Goal: Transaction & Acquisition: Purchase product/service

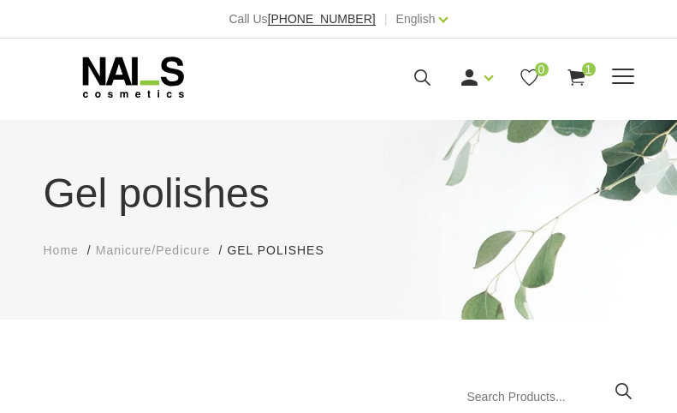
click at [624, 78] on span at bounding box center [623, 76] width 22 height 17
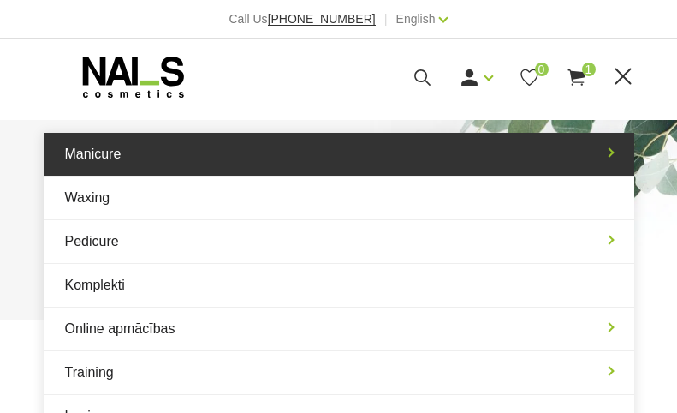
click at [171, 158] on link "Manicure" at bounding box center [339, 154] width 591 height 43
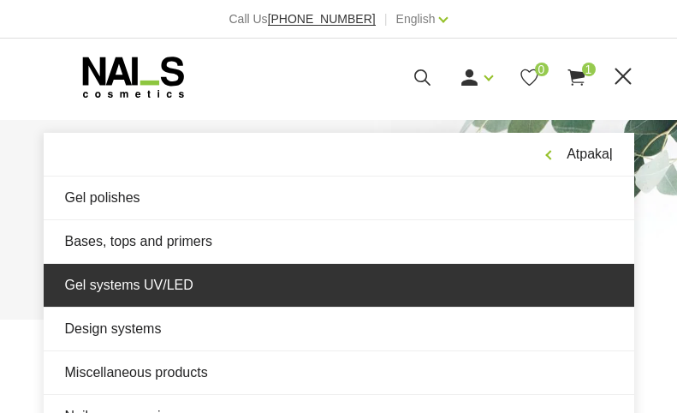
click at [153, 276] on link "Gel systems UV/LED" at bounding box center [339, 285] width 591 height 43
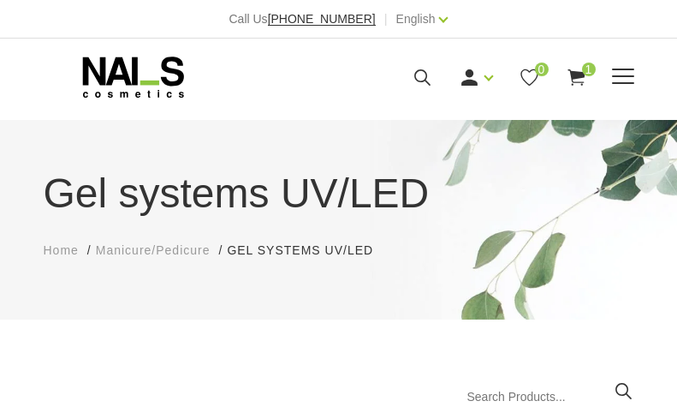
click at [613, 74] on span at bounding box center [623, 76] width 22 height 17
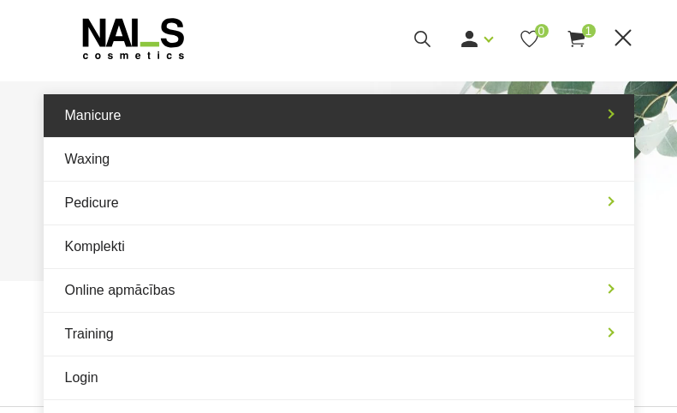
scroll to position [37, 0]
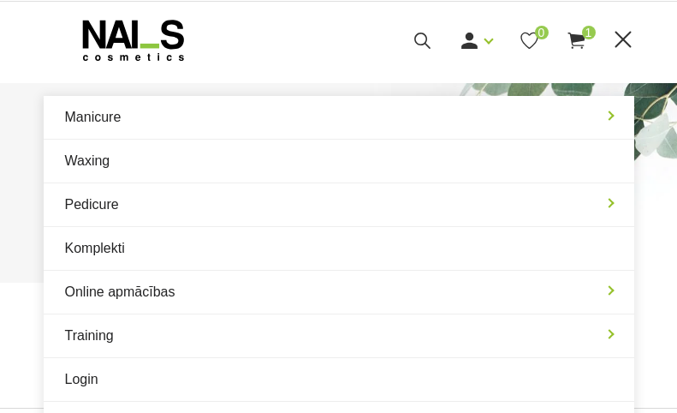
click at [615, 39] on span at bounding box center [623, 40] width 22 height 17
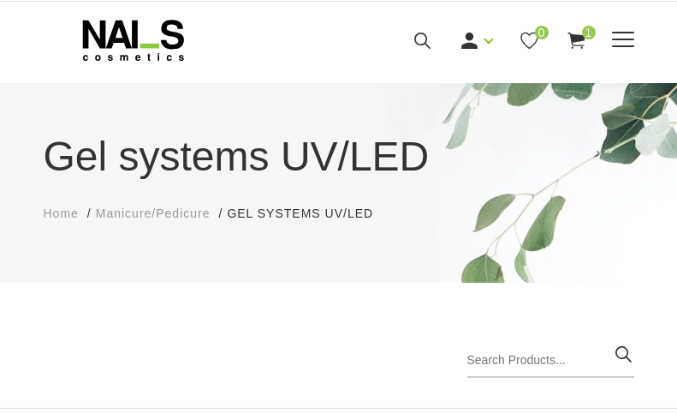
click at [629, 38] on span at bounding box center [623, 40] width 22 height 17
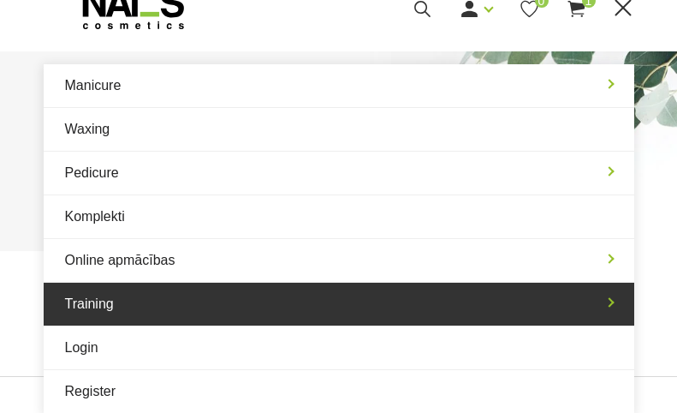
scroll to position [74, 0]
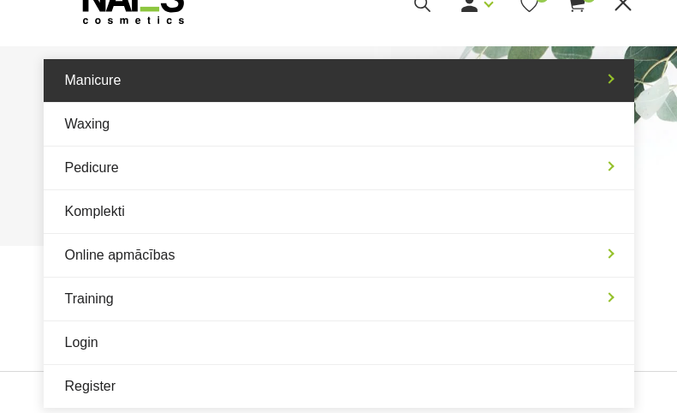
click at [154, 83] on link "Manicure" at bounding box center [339, 80] width 591 height 43
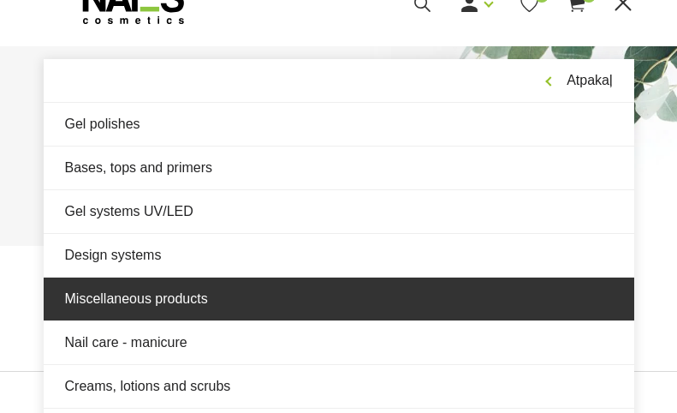
click at [133, 306] on link "Miscellaneous products" at bounding box center [339, 298] width 591 height 43
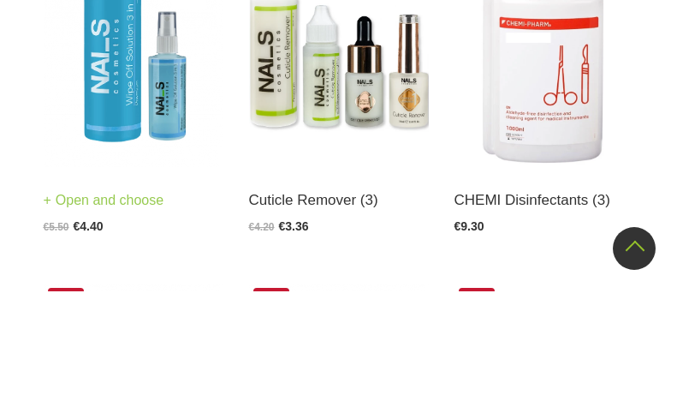
scroll to position [611, 0]
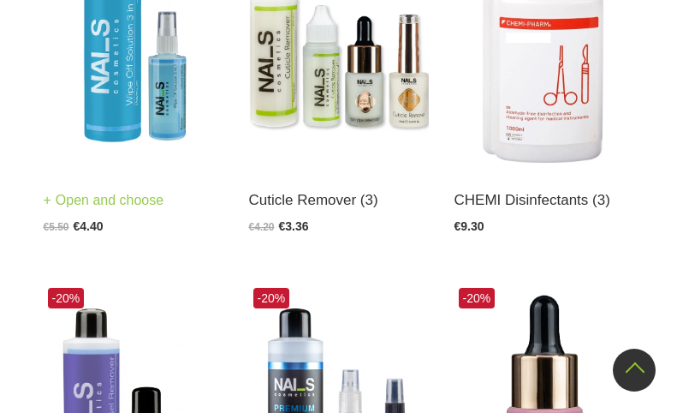
click at [109, 96] on img at bounding box center [134, 43] width 180 height 247
